Goal: Task Accomplishment & Management: Manage account settings

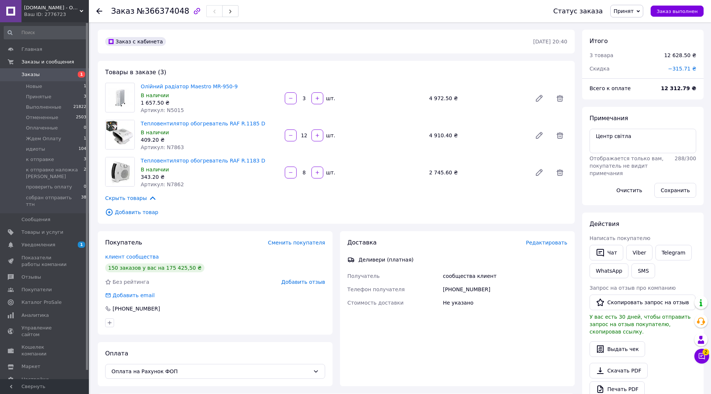
click at [633, 6] on span "Принят" at bounding box center [627, 11] width 33 height 13
click at [630, 59] on li "Ждем Оплату" at bounding box center [661, 59] width 101 height 11
click at [51, 133] on li "Ждем Оплату 1" at bounding box center [45, 138] width 91 height 10
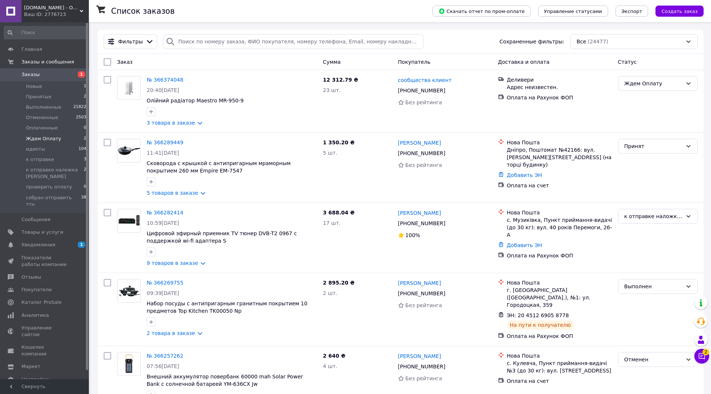
click at [56, 135] on span "Ждем Оплату" at bounding box center [43, 138] width 35 height 7
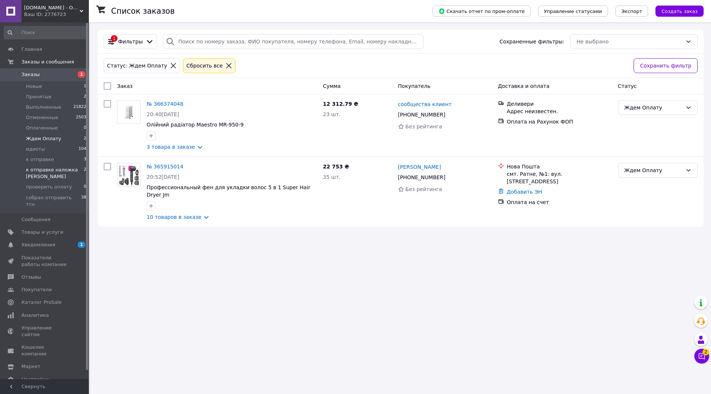
click at [50, 169] on span "к отправке наложка [PERSON_NAME]" at bounding box center [55, 172] width 58 height 13
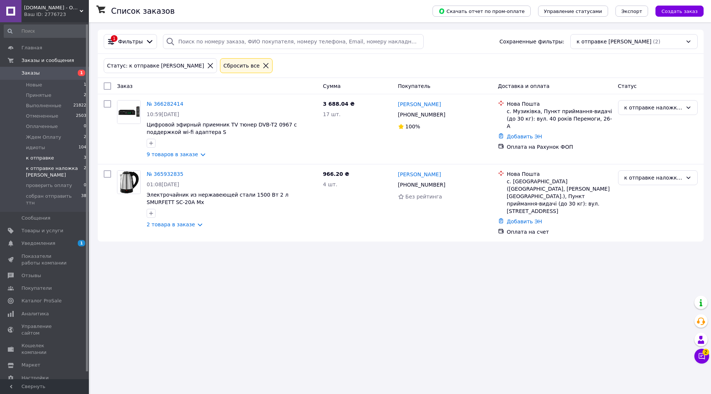
scroll to position [0, 0]
click at [69, 153] on li "к отправке 3" at bounding box center [45, 158] width 91 height 10
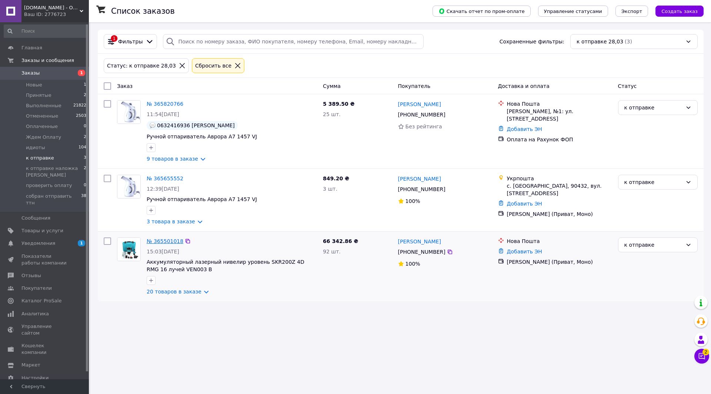
scroll to position [0, 0]
click at [180, 242] on link "№ 365501018" at bounding box center [165, 241] width 37 height 6
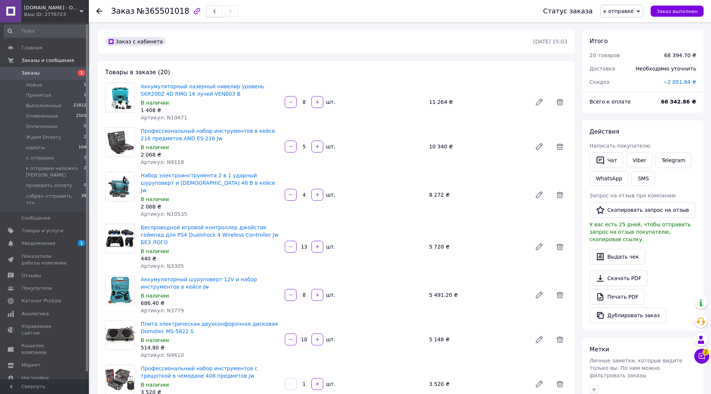
click at [206, 9] on button "button" at bounding box center [214, 11] width 16 height 12
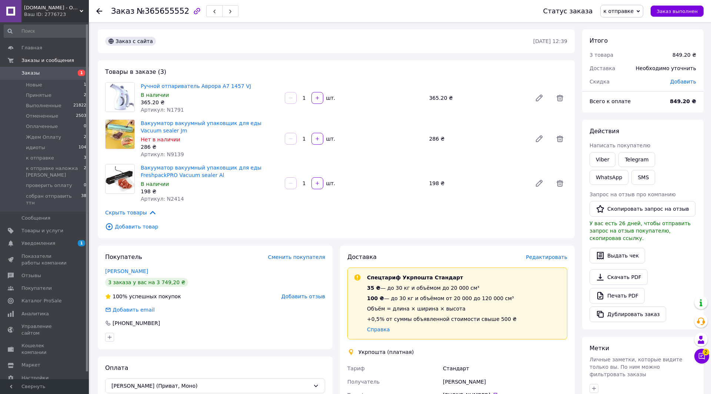
scroll to position [0, 0]
click at [56, 134] on span "Ждем Оплату" at bounding box center [43, 137] width 35 height 7
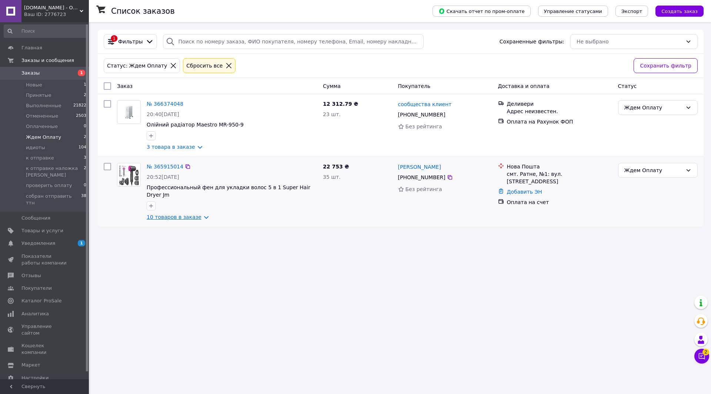
click at [184, 216] on link "10 товаров в заказе" at bounding box center [174, 217] width 55 height 6
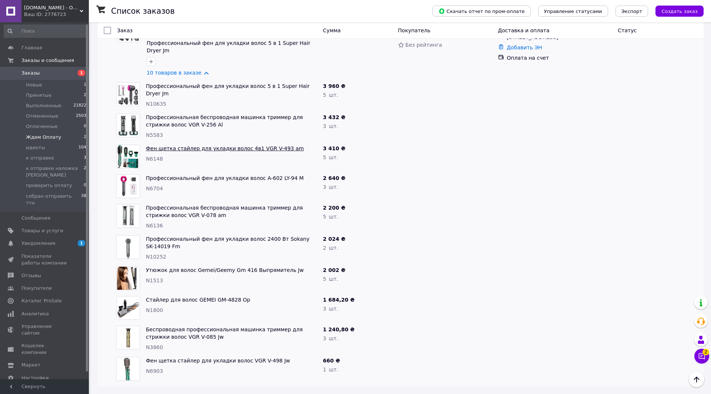
scroll to position [145, 0]
click at [58, 95] on li "Принятые 2" at bounding box center [45, 95] width 91 height 10
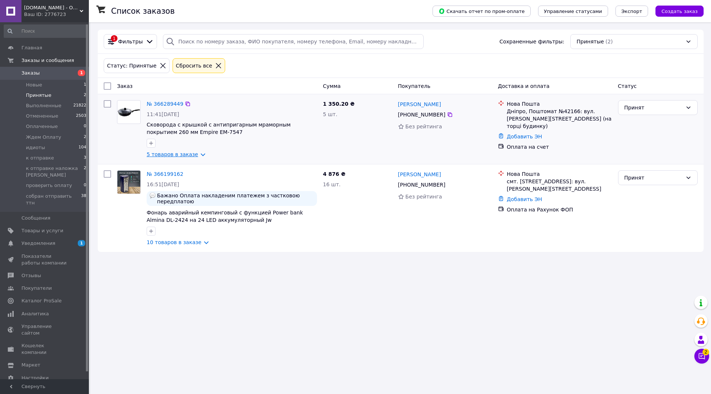
click at [175, 156] on link "5 товаров в заказе" at bounding box center [173, 154] width 52 height 6
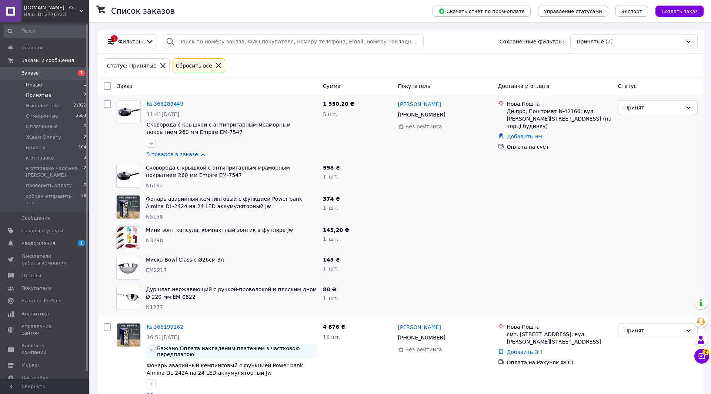
click at [30, 83] on span "Новые" at bounding box center [34, 85] width 16 height 7
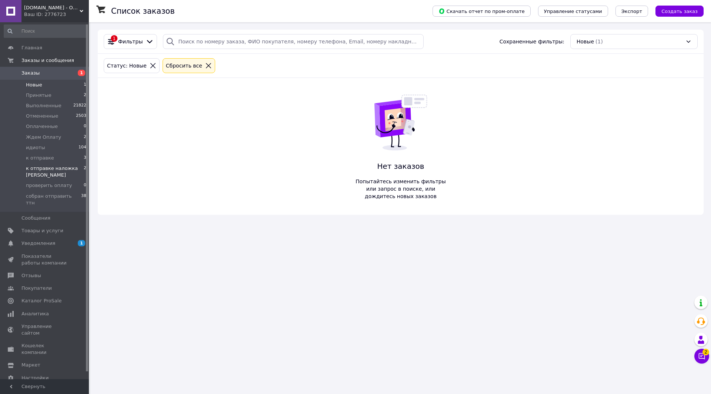
click at [61, 163] on li "к отправке наложка [PERSON_NAME] 2" at bounding box center [45, 171] width 91 height 17
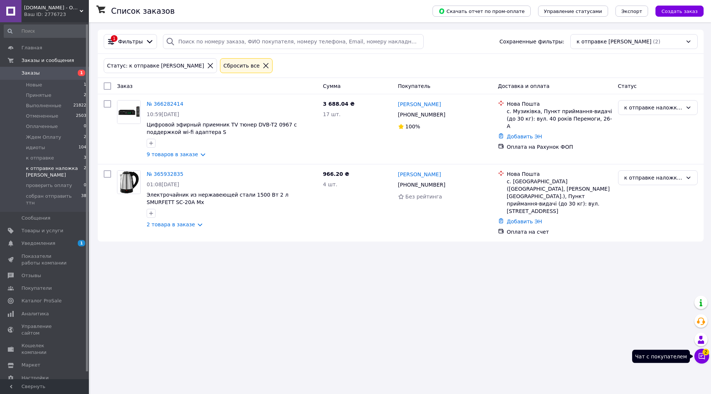
click at [703, 357] on icon at bounding box center [701, 355] width 7 height 7
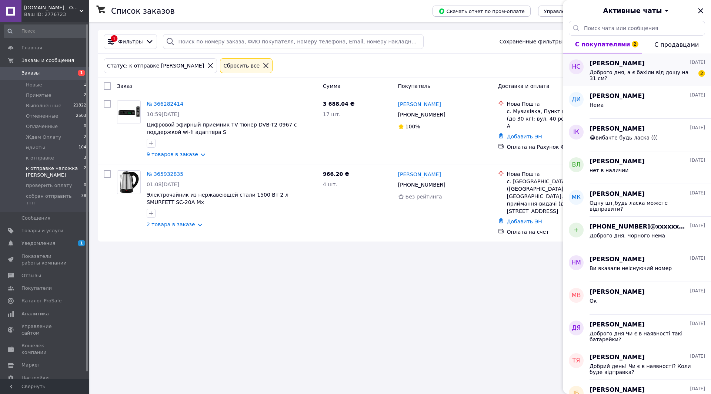
click at [618, 69] on span "Доброго дня, а є бахіли від дощу на 31 см?" at bounding box center [642, 75] width 105 height 12
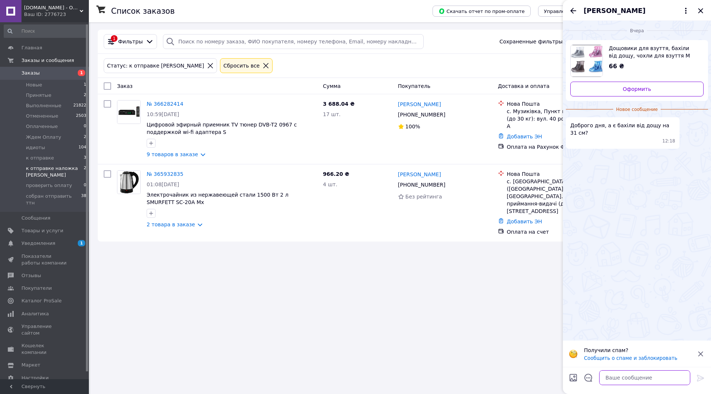
click at [610, 376] on textarea at bounding box center [645, 377] width 91 height 15
click at [702, 10] on icon "Закрыть" at bounding box center [700, 10] width 5 height 5
